Goal: Information Seeking & Learning: Learn about a topic

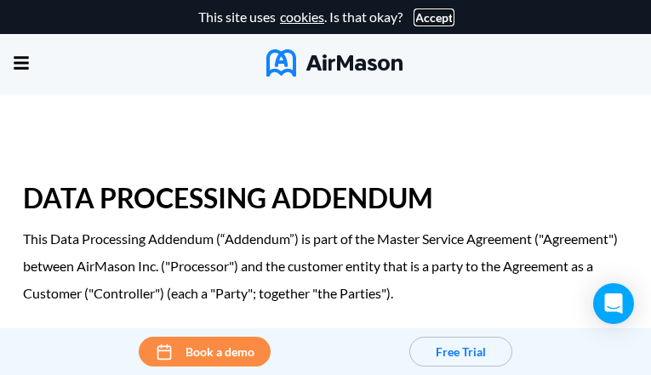
click at [429, 17] on button "Accept" at bounding box center [433, 18] width 37 height 14
